Goal: Task Accomplishment & Management: Complete application form

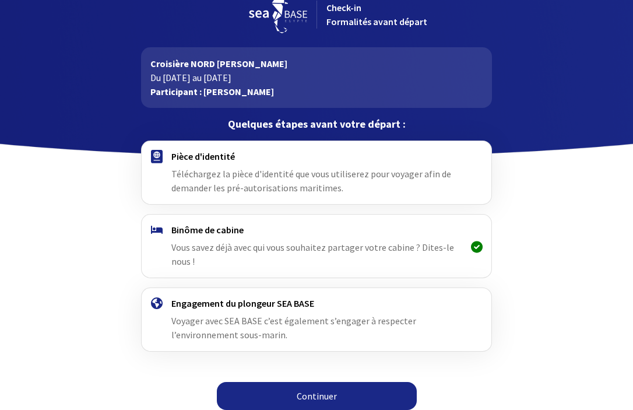
scroll to position [25, 0]
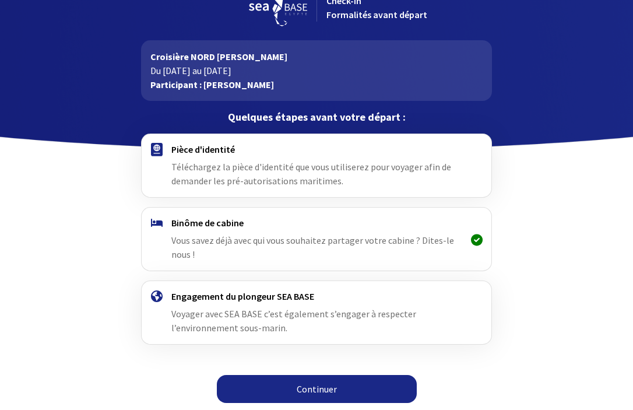
click at [228, 157] on div "Pièce d'identité Téléchargez la pièce d'identité que vous utiliserez pour voyag…" at bounding box center [316, 165] width 290 height 44
click at [226, 166] on span "Téléchargez la pièce d'identité que vous utiliserez pour voyager afin de demand…" at bounding box center [311, 174] width 280 height 26
click at [173, 151] on h4 "Pièce d'identité" at bounding box center [316, 149] width 290 height 12
click at [172, 151] on h4 "Pièce d'identité" at bounding box center [316, 149] width 290 height 12
click at [156, 153] on img at bounding box center [157, 149] width 12 height 13
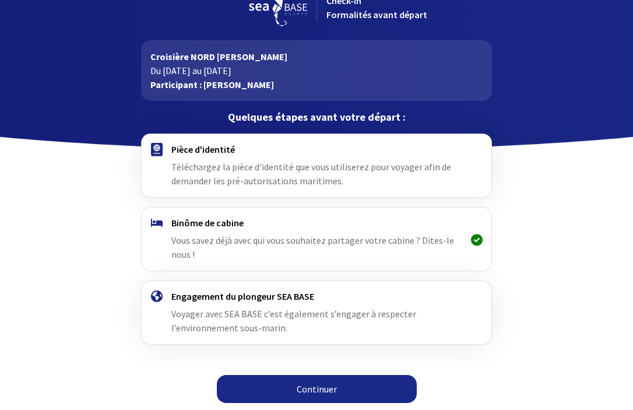
click at [275, 171] on span "Téléchargez la pièce d'identité que vous utiliserez pour voyager afin de demand…" at bounding box center [311, 174] width 280 height 26
click at [164, 149] on div at bounding box center [156, 165] width 29 height 44
click at [328, 384] on link "Continuer" at bounding box center [317, 389] width 200 height 28
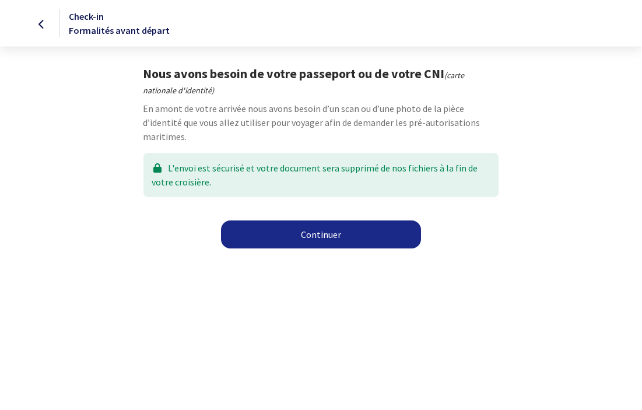
click at [317, 243] on link "Continuer" at bounding box center [321, 234] width 200 height 28
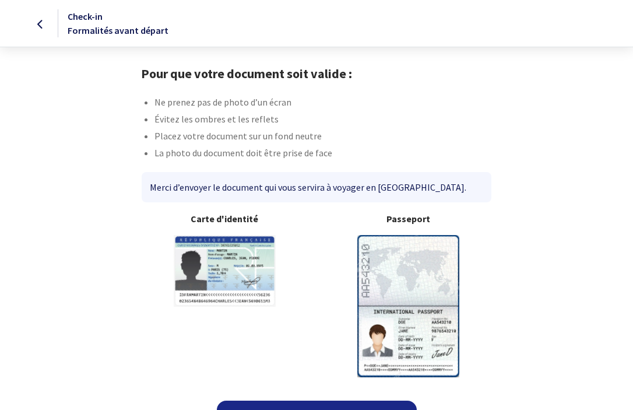
scroll to position [25, 0]
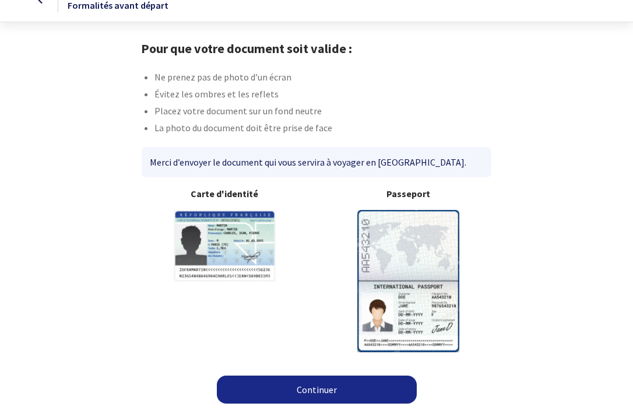
click at [376, 322] on img at bounding box center [408, 281] width 102 height 142
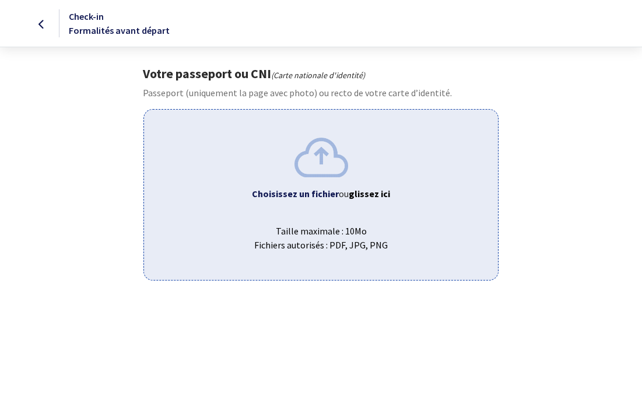
click at [317, 190] on b "Choisissez un fichier" at bounding box center [295, 194] width 87 height 12
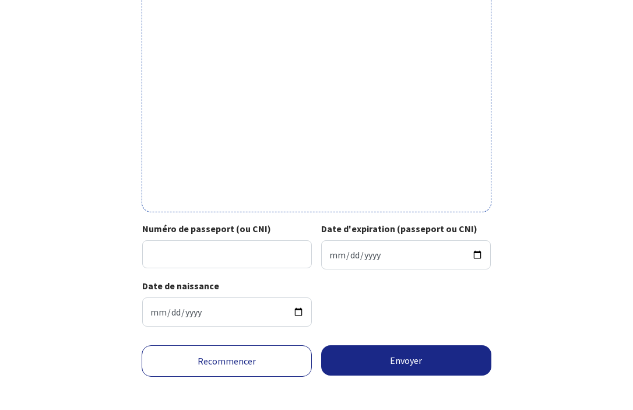
scroll to position [379, 0]
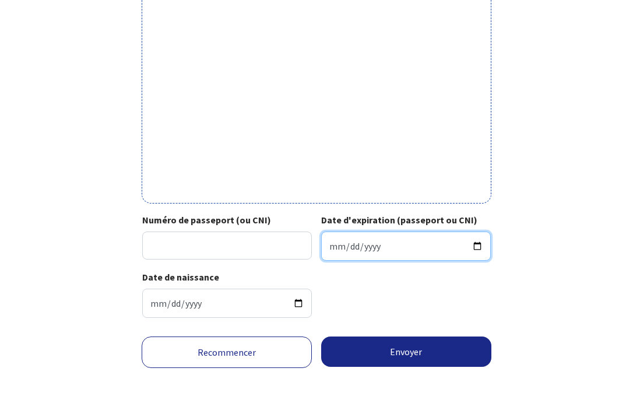
click at [335, 242] on input "Date d'expiration (passeport ou CNI)" at bounding box center [406, 246] width 170 height 29
type input "2026-09-20"
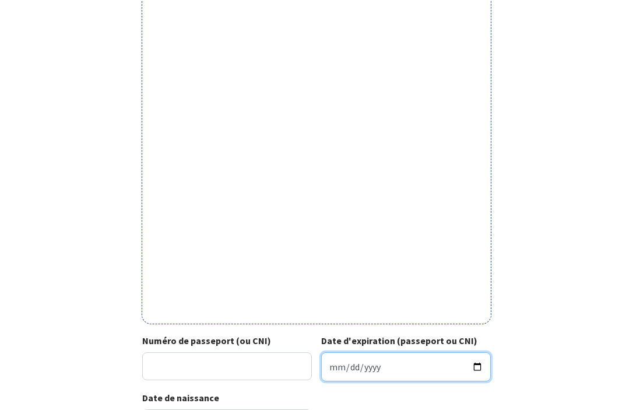
scroll to position [257, 0]
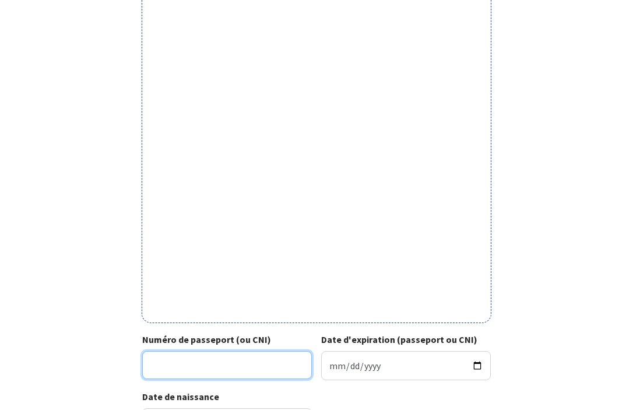
click at [276, 364] on input "Numéro de passeport (ou CNI)" at bounding box center [227, 365] width 170 height 28
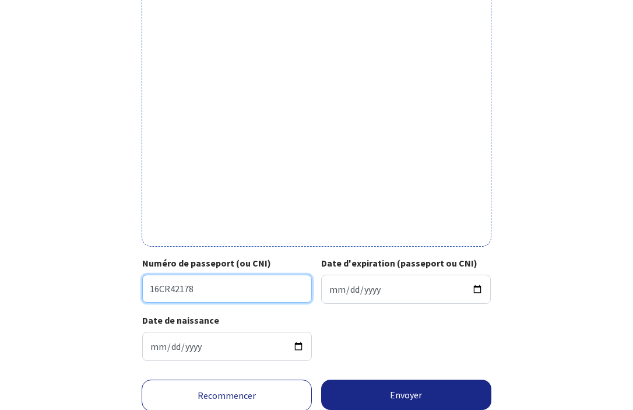
scroll to position [352, 0]
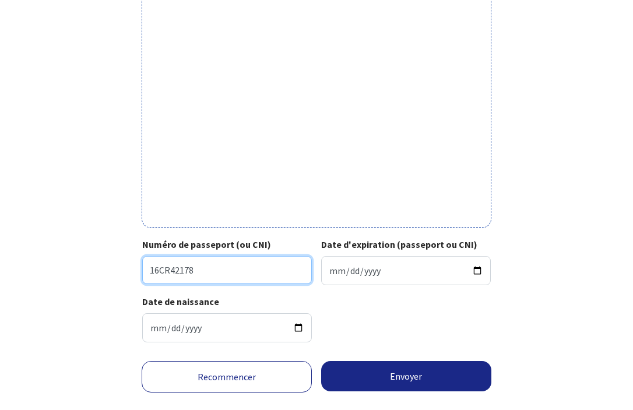
type input "16CR42178"
click at [425, 382] on button "Envoyer" at bounding box center [406, 376] width 170 height 30
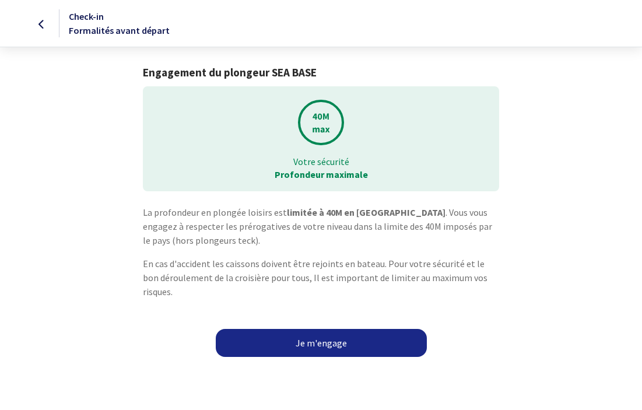
click at [351, 333] on link "Je m'engage" at bounding box center [321, 343] width 211 height 28
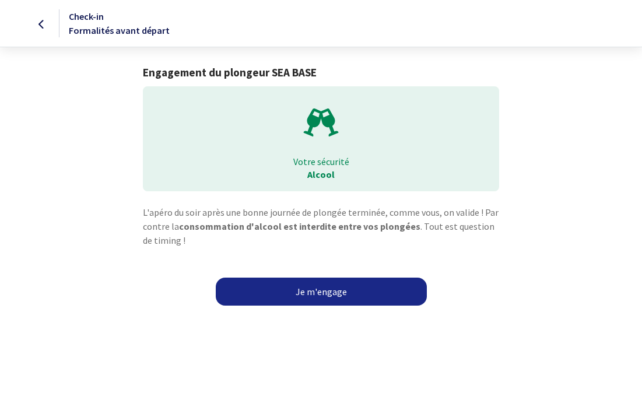
click at [314, 295] on link "Je m'engage" at bounding box center [321, 292] width 211 height 28
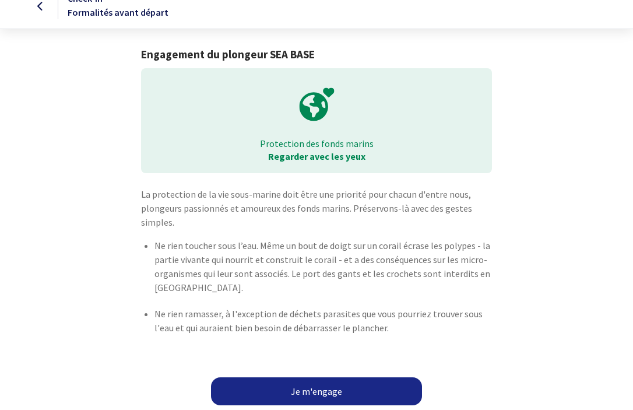
scroll to position [20, 0]
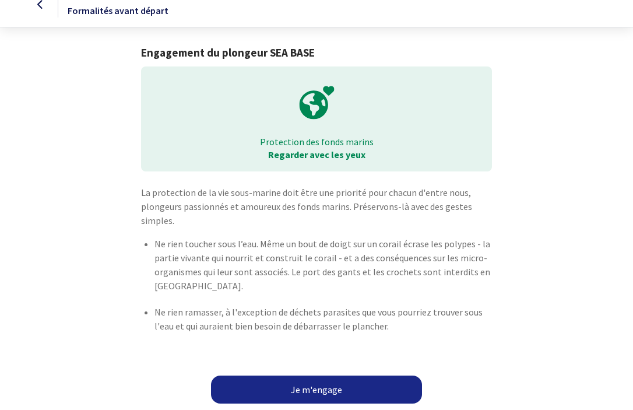
click at [341, 387] on link "Je m'engage" at bounding box center [316, 390] width 211 height 28
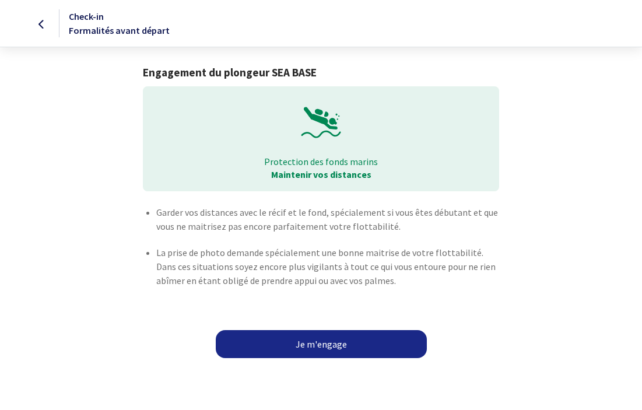
click at [346, 349] on link "Je m'engage" at bounding box center [321, 344] width 211 height 28
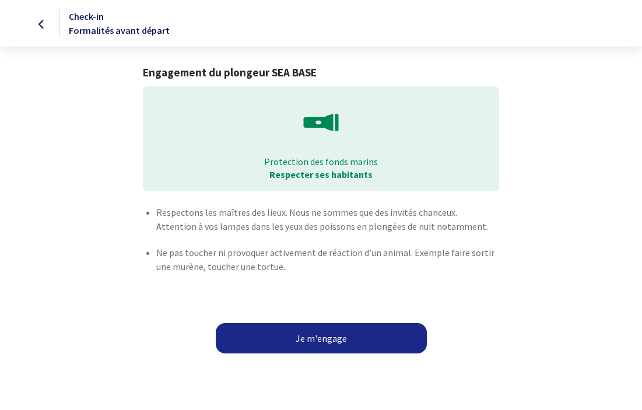
click at [343, 338] on button "Je m'engage" at bounding box center [321, 338] width 211 height 30
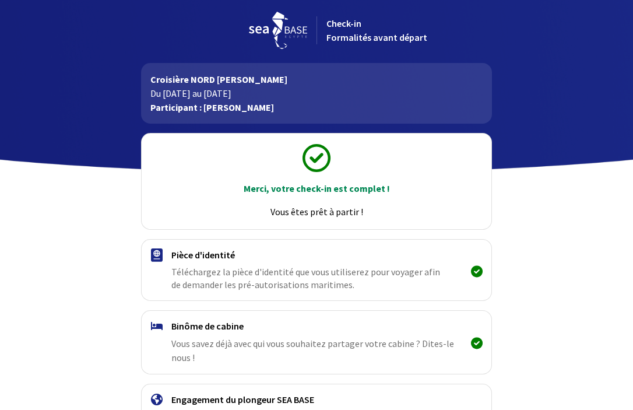
scroll to position [106, 0]
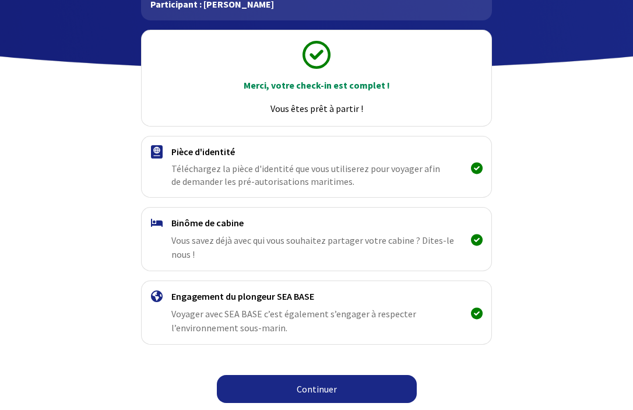
click at [318, 389] on link "Continuer" at bounding box center [317, 389] width 200 height 28
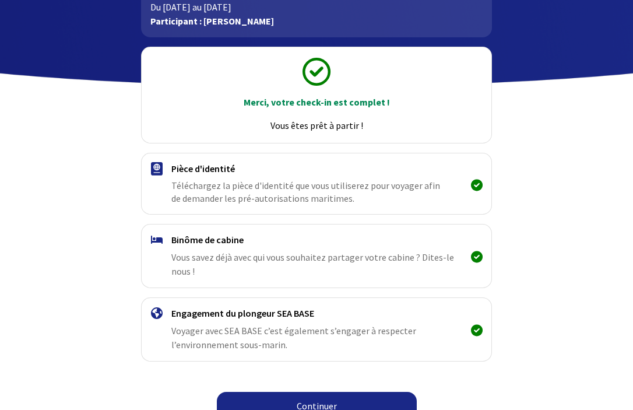
scroll to position [106, 0]
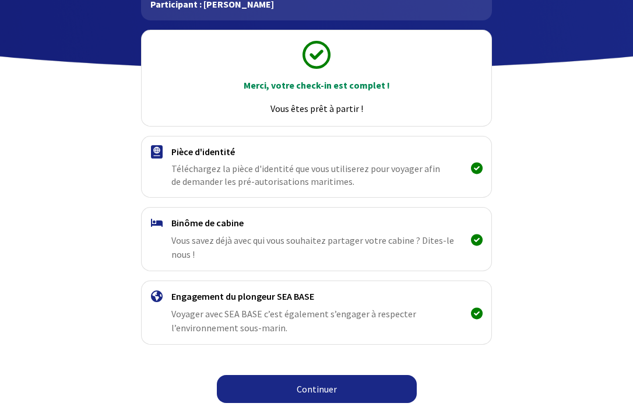
click at [329, 388] on link "Continuer" at bounding box center [317, 389] width 200 height 28
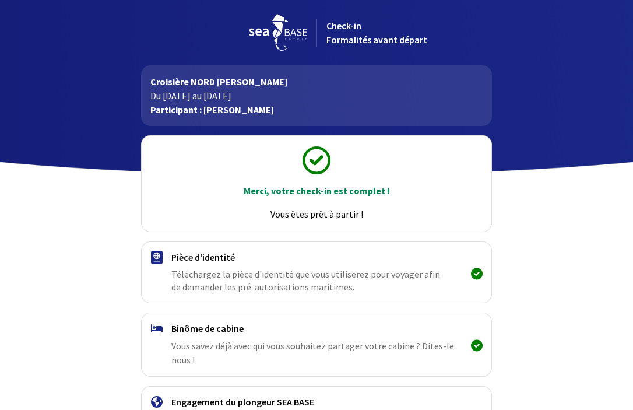
scroll to position [106, 0]
